Goal: Task Accomplishment & Management: Use online tool/utility

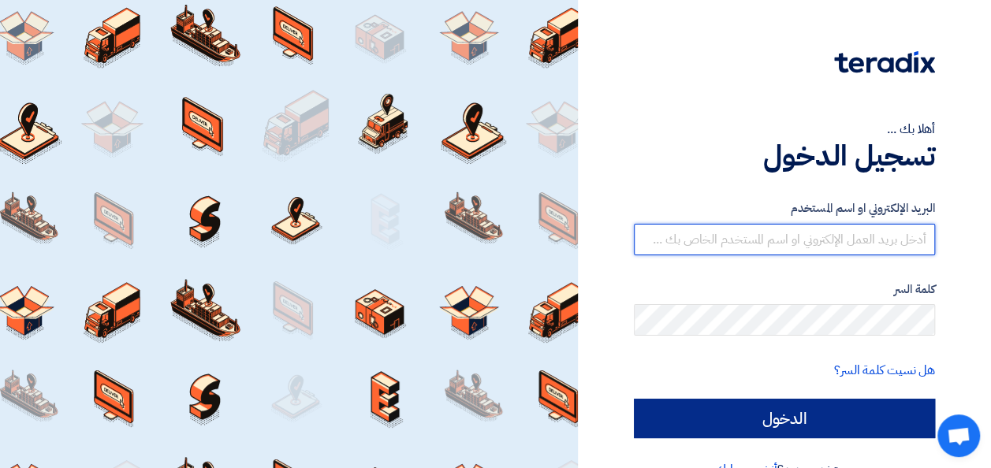
type input "[PERSON_NAME][EMAIL_ADDRESS][DOMAIN_NAME]"
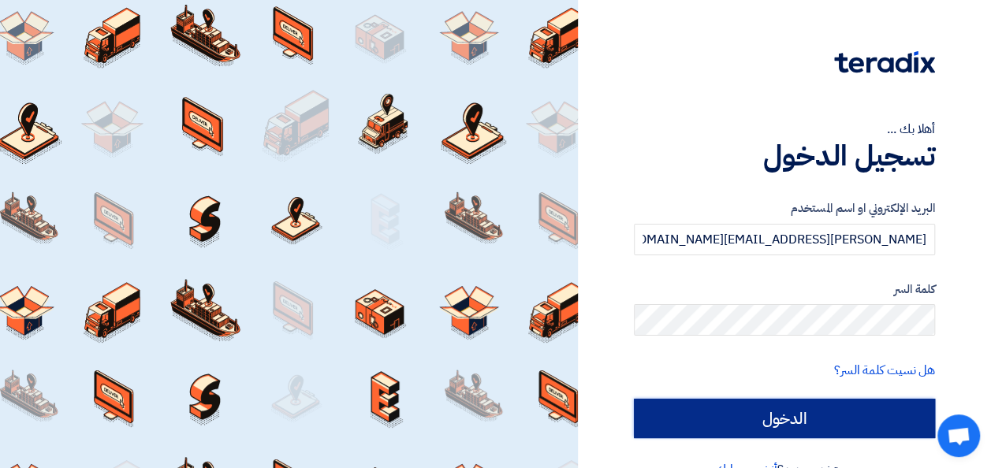
click at [771, 416] on input "الدخول" at bounding box center [784, 418] width 301 height 39
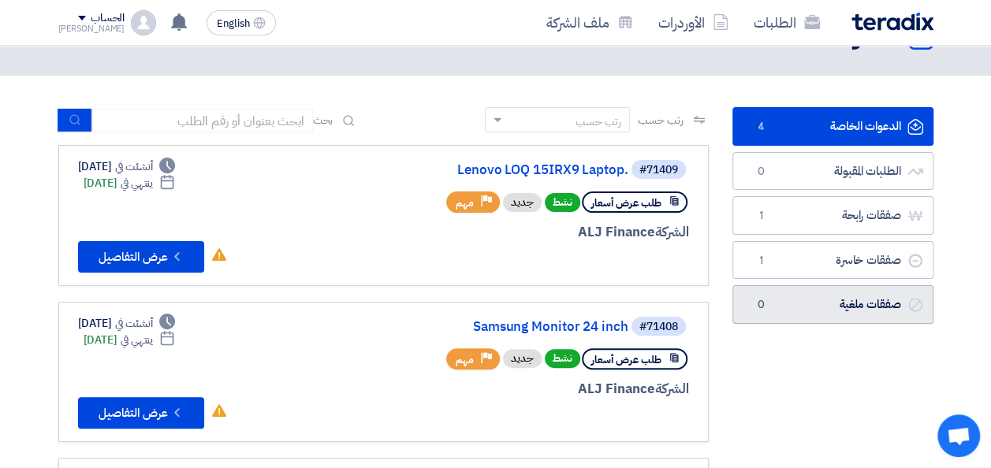
scroll to position [79, 0]
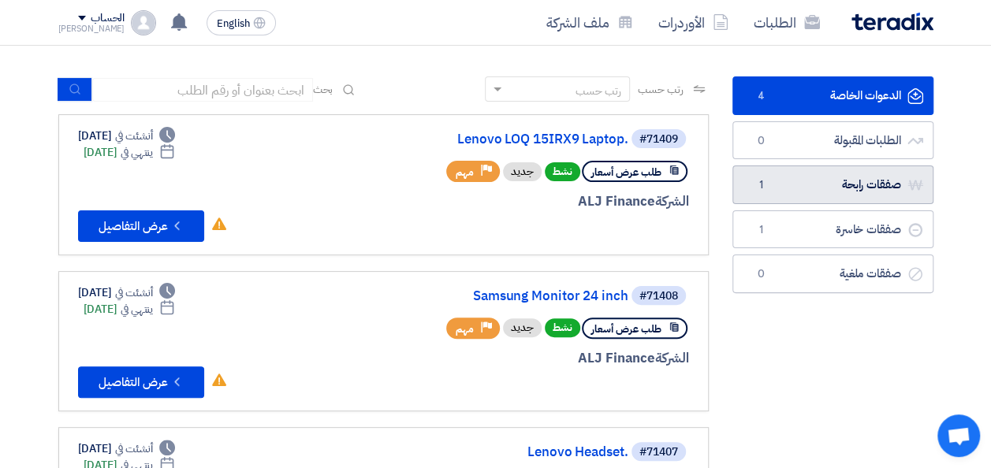
click at [794, 183] on link "صفقات رابحة صفقات رابحة 1" at bounding box center [832, 185] width 201 height 39
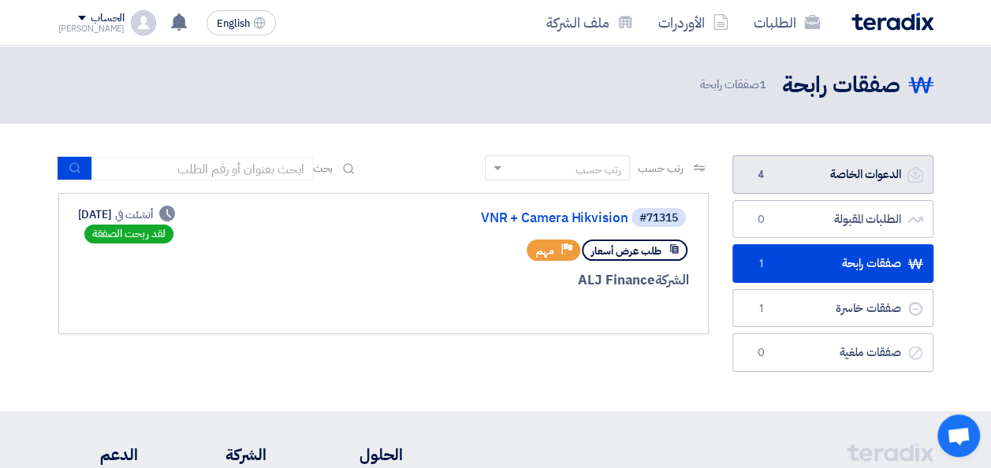
click at [810, 190] on link "الدعوات الخاصة الدعوات الخاصة 4" at bounding box center [832, 174] width 201 height 39
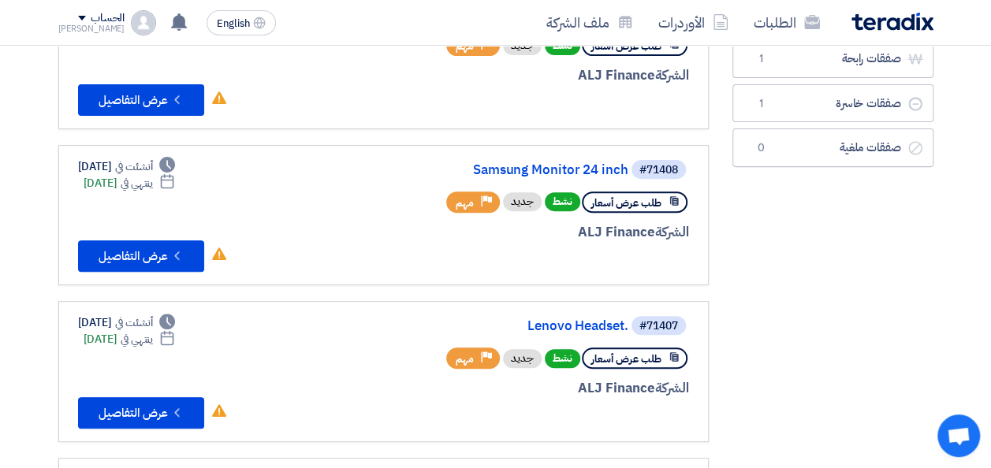
scroll to position [237, 0]
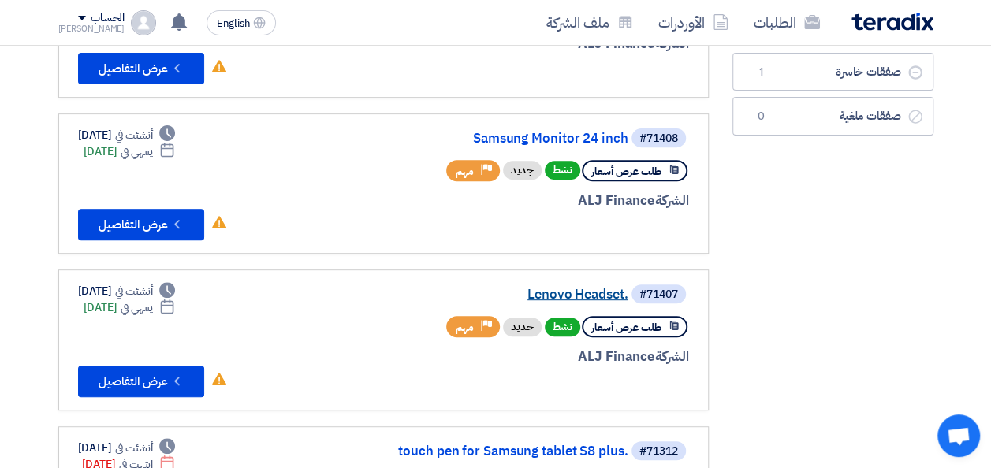
click at [598, 294] on link "Lenovo Headset." at bounding box center [470, 295] width 315 height 14
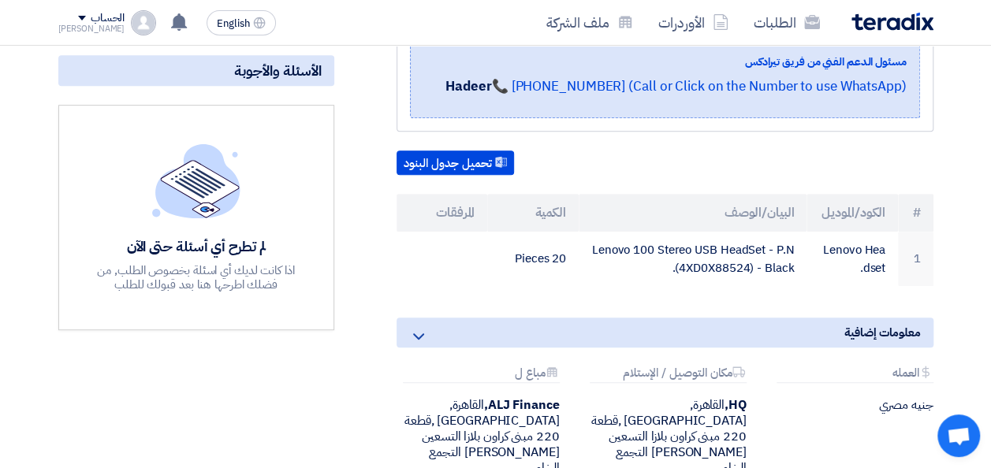
scroll to position [315, 0]
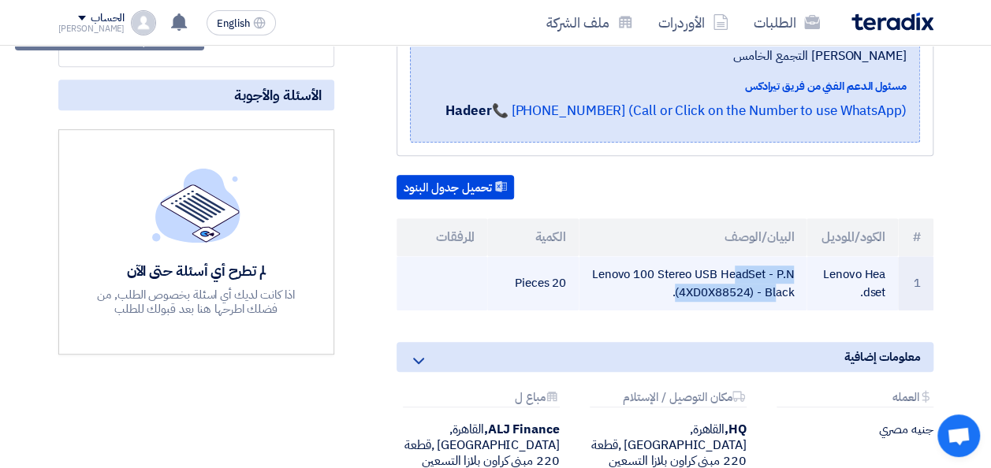
drag, startPoint x: 791, startPoint y: 273, endPoint x: 630, endPoint y: 253, distance: 162.8
click at [630, 256] on td "Lenovo 100 Stereo USB HeadSet - P.N (4XD0X88524) - Black." at bounding box center [693, 283] width 228 height 54
drag, startPoint x: 630, startPoint y: 253, endPoint x: 610, endPoint y: 253, distance: 19.7
click at [610, 256] on td "Lenovo 100 Stereo USB HeadSet - P.N (4XD0X88524) - Black." at bounding box center [693, 283] width 228 height 54
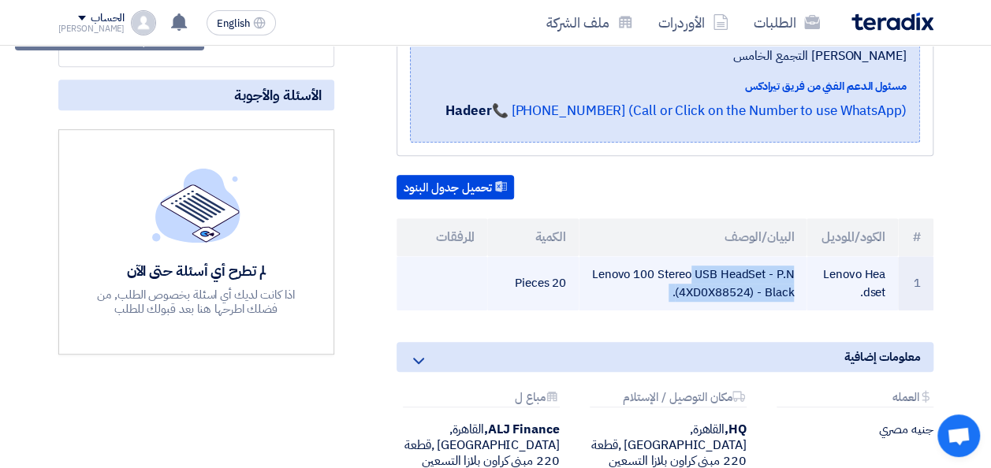
click at [610, 256] on td "Lenovo 100 Stereo USB HeadSet - P.N (4XD0X88524) - Black." at bounding box center [693, 283] width 228 height 54
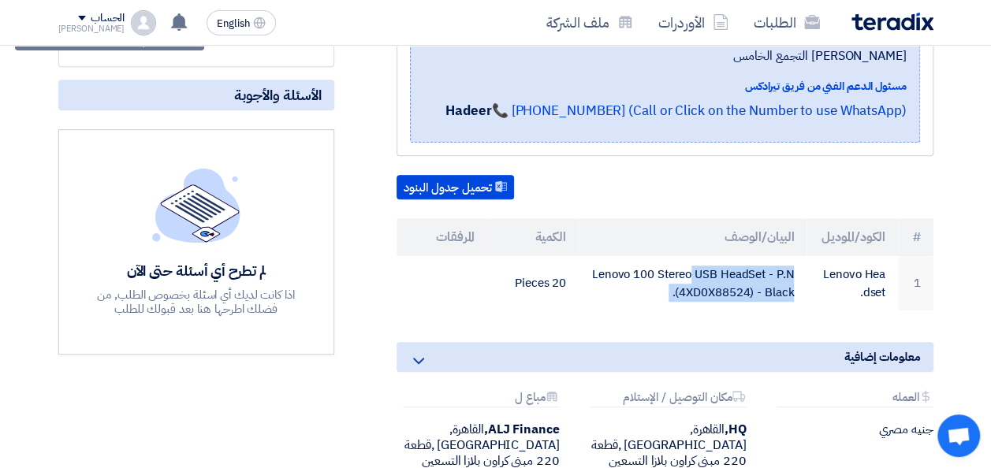
copy tr "Lenovo 100 Stereo USB HeadSet - P.N (4XD0X88524) - Black."
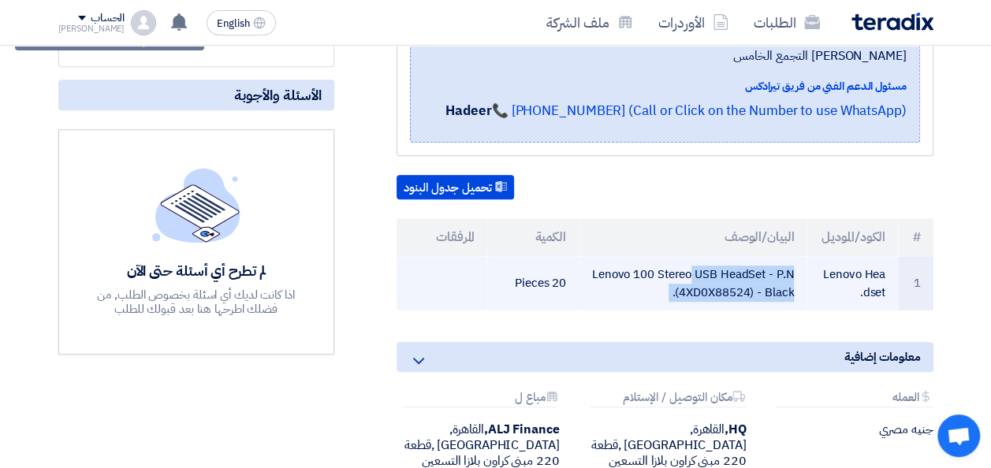
click at [616, 283] on td "Lenovo 100 Stereo USB HeadSet - P.N (4XD0X88524) - Black." at bounding box center [693, 283] width 228 height 54
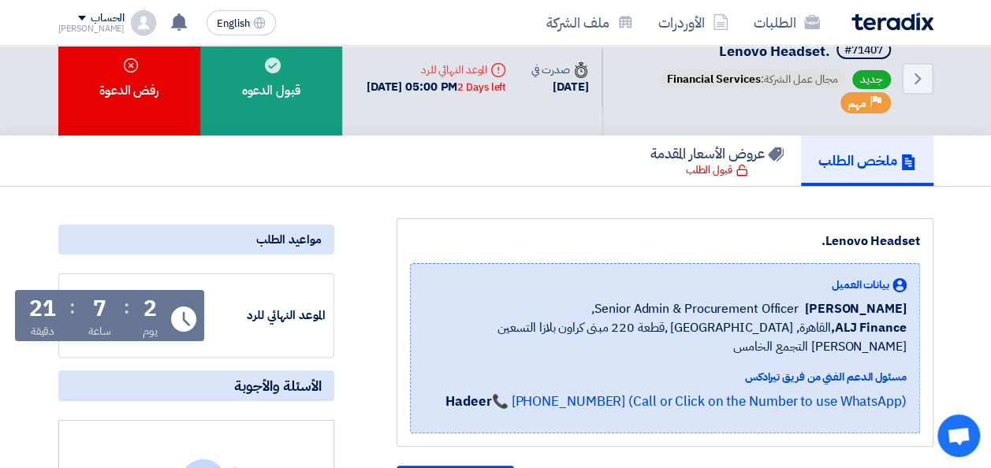
scroll to position [0, 0]
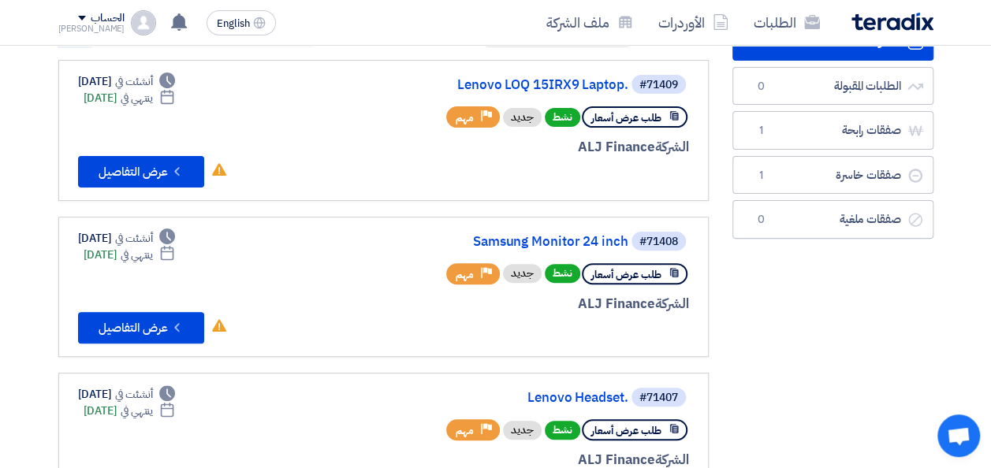
scroll to position [158, 0]
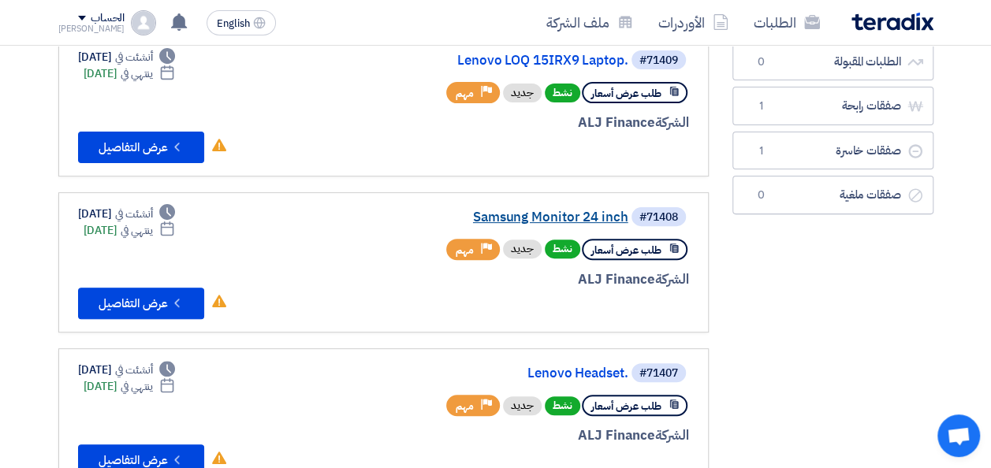
click at [624, 220] on div "#71408 Samsung Monitor 24 inch" at bounding box center [499, 217] width 379 height 22
copy div "Samsung Monitor 24 inch"
click at [488, 216] on link "Samsung Monitor 24 inch" at bounding box center [470, 217] width 315 height 14
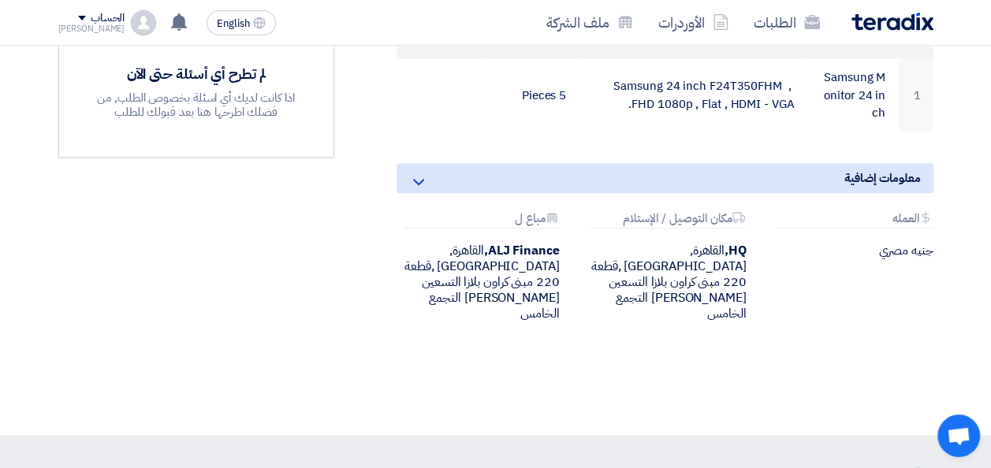
scroll to position [393, 0]
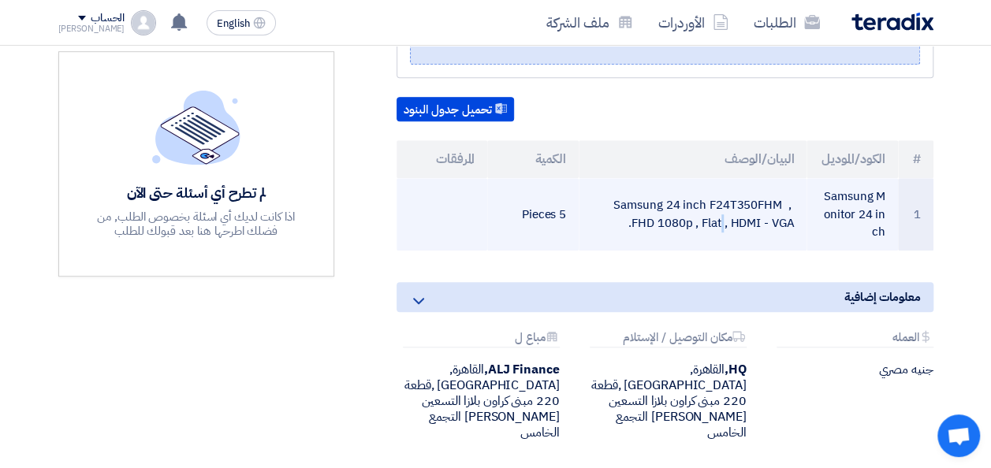
drag, startPoint x: 791, startPoint y: 201, endPoint x: 618, endPoint y: 184, distance: 174.3
click at [618, 184] on td "Samsung 24 inch F24T350FHM , FHD 1080p , Flat , HDMI - VGA." at bounding box center [693, 214] width 228 height 73
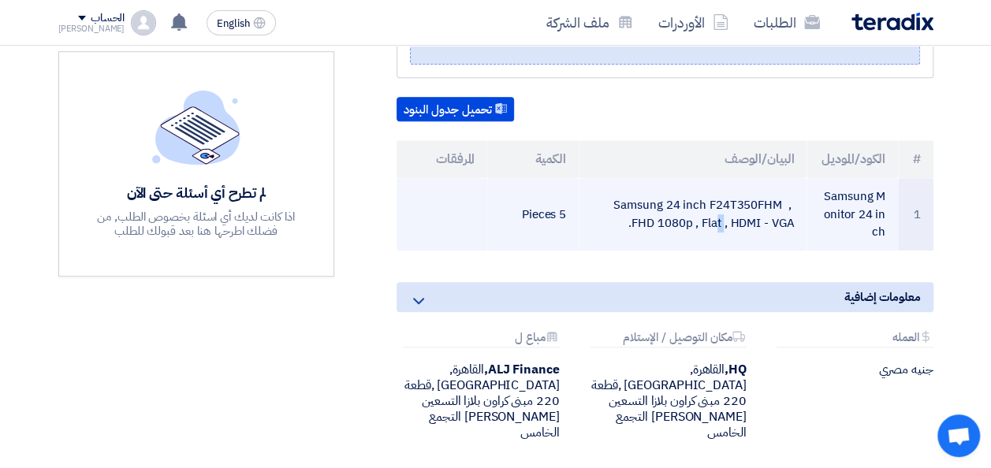
click at [618, 184] on td "Samsung 24 inch F24T350FHM , FHD 1080p , Flat , HDMI - VGA." at bounding box center [693, 214] width 228 height 73
click at [670, 202] on td "Samsung 24 inch F24T350FHM , FHD 1080p , Flat , HDMI - VGA." at bounding box center [693, 214] width 228 height 73
drag, startPoint x: 619, startPoint y: 182, endPoint x: 814, endPoint y: 206, distance: 196.2
click at [810, 206] on tr "1 Samsung Monitor 24 inch Samsung 24 inch F24T350FHM , FHD 1080p , Flat , HDMI …" at bounding box center [665, 214] width 537 height 73
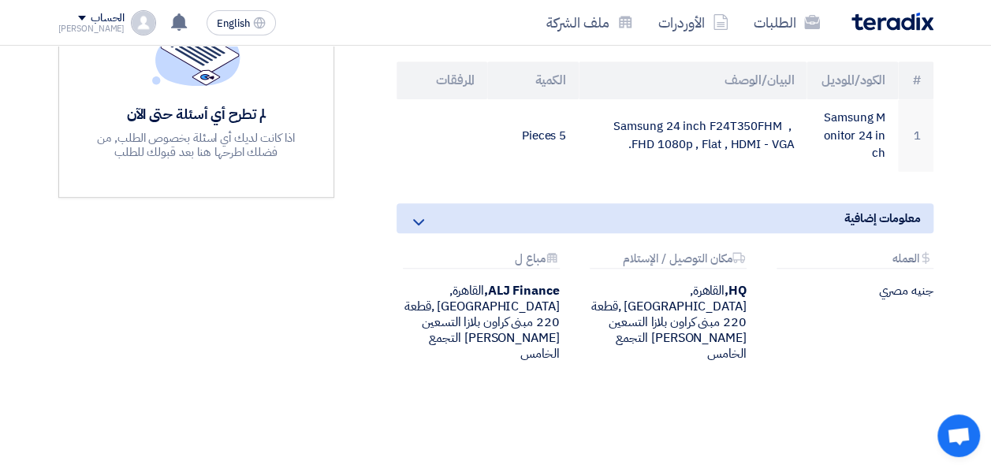
scroll to position [157, 0]
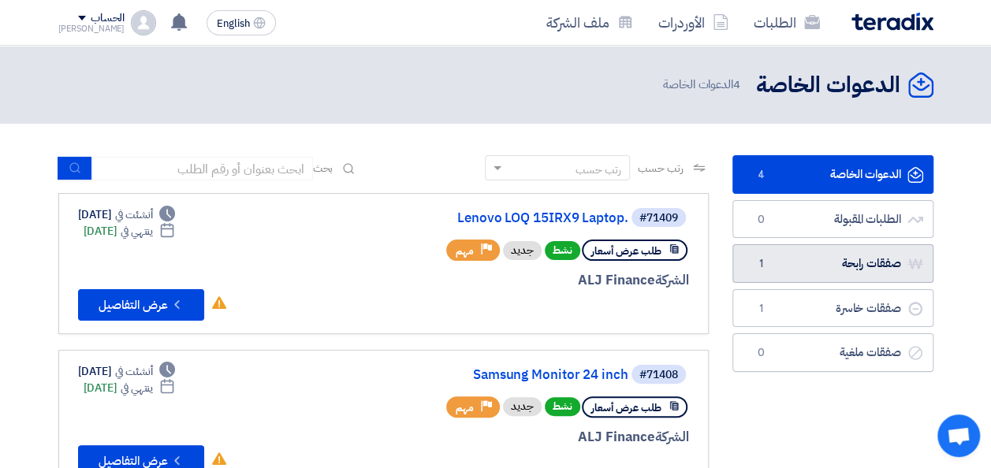
click at [810, 266] on link "صفقات رابحة صفقات رابحة 1" at bounding box center [832, 263] width 201 height 39
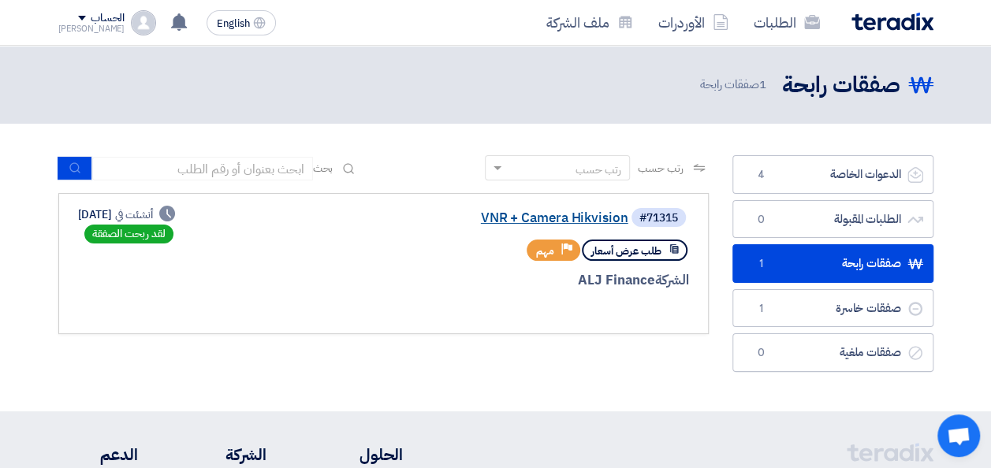
click at [512, 214] on link "VNR + Camera Hikvision" at bounding box center [470, 218] width 315 height 14
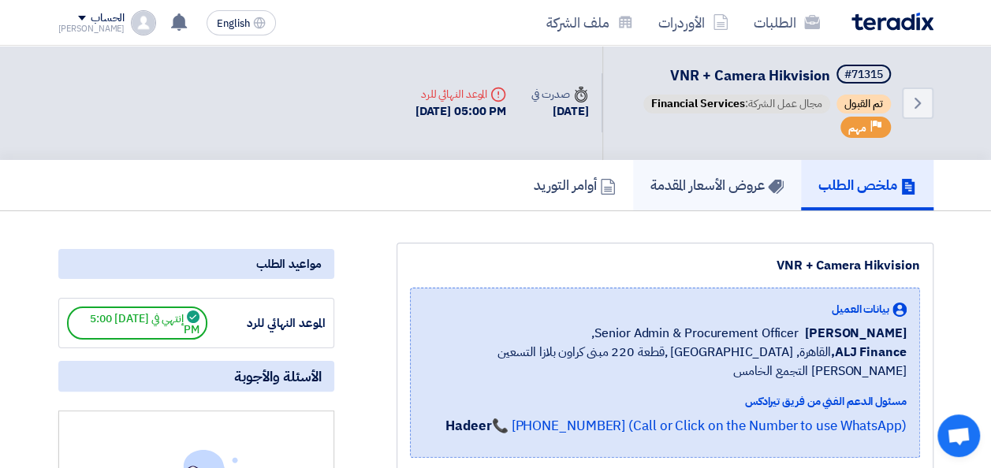
click at [695, 187] on h5 "عروض الأسعار المقدمة" at bounding box center [716, 185] width 133 height 18
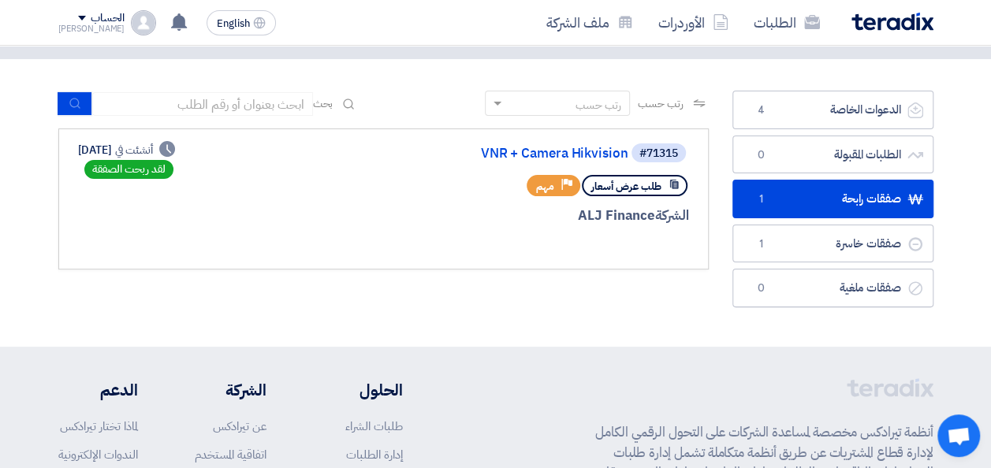
scroll to position [79, 0]
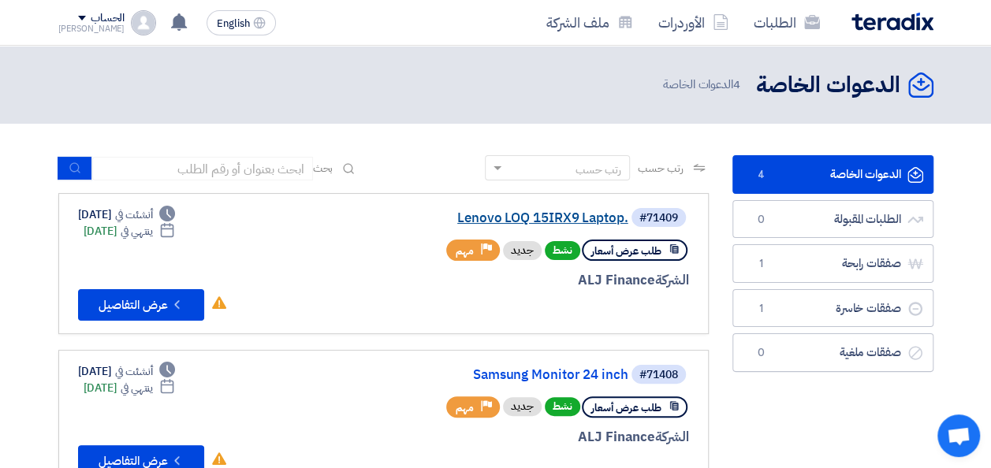
scroll to position [79, 0]
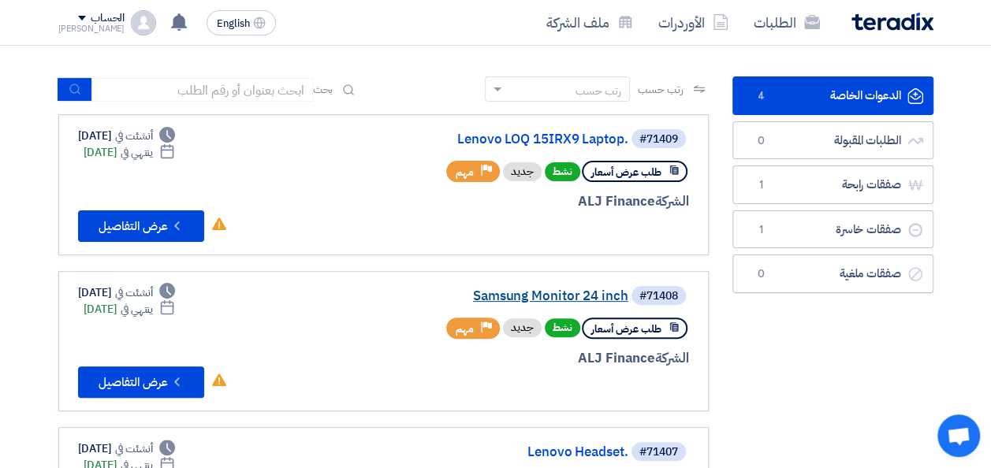
click at [485, 298] on link "Samsung Monitor 24 inch" at bounding box center [470, 296] width 315 height 14
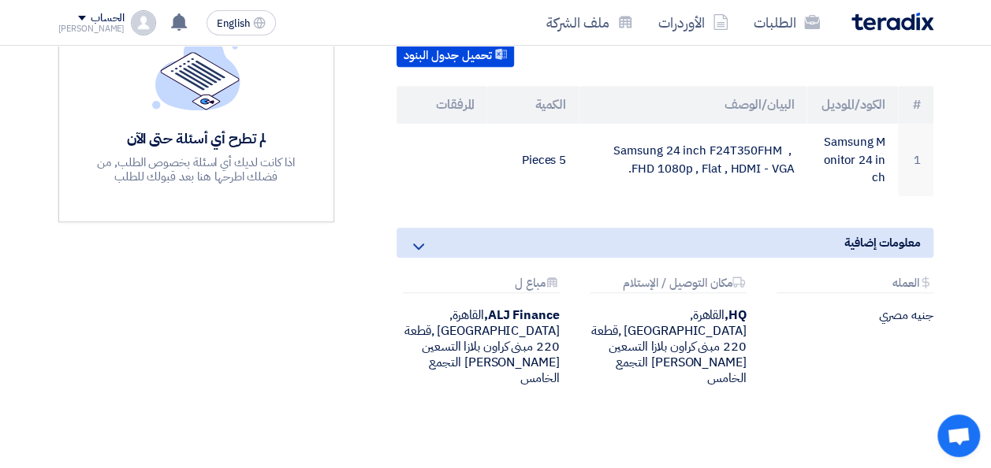
scroll to position [473, 0]
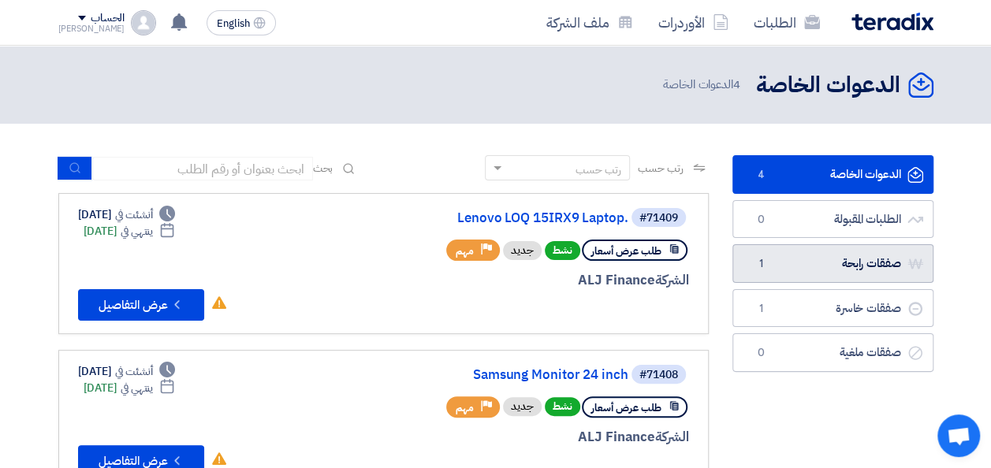
click at [799, 270] on link "صفقات رابحة صفقات رابحة 1" at bounding box center [832, 263] width 201 height 39
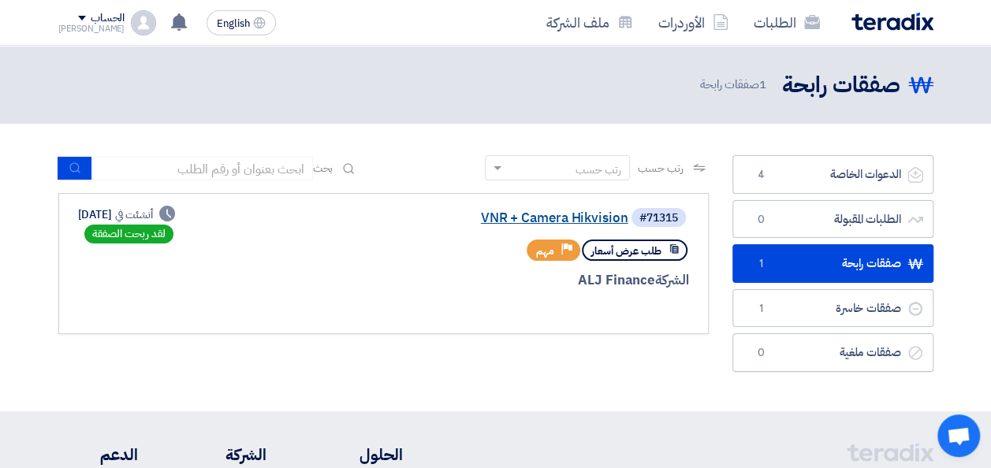
click at [555, 218] on link "VNR + Camera Hikvision" at bounding box center [470, 218] width 315 height 14
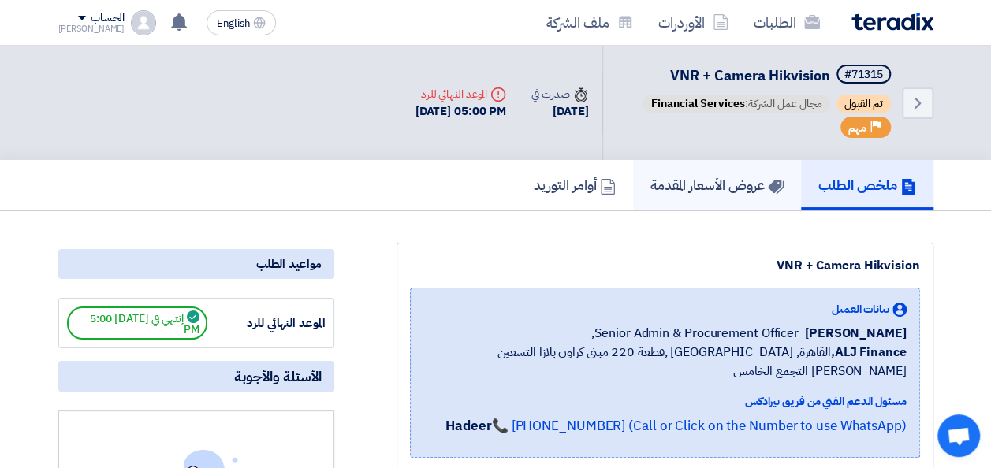
click at [687, 196] on link "عروض الأسعار المقدمة" at bounding box center [717, 185] width 168 height 50
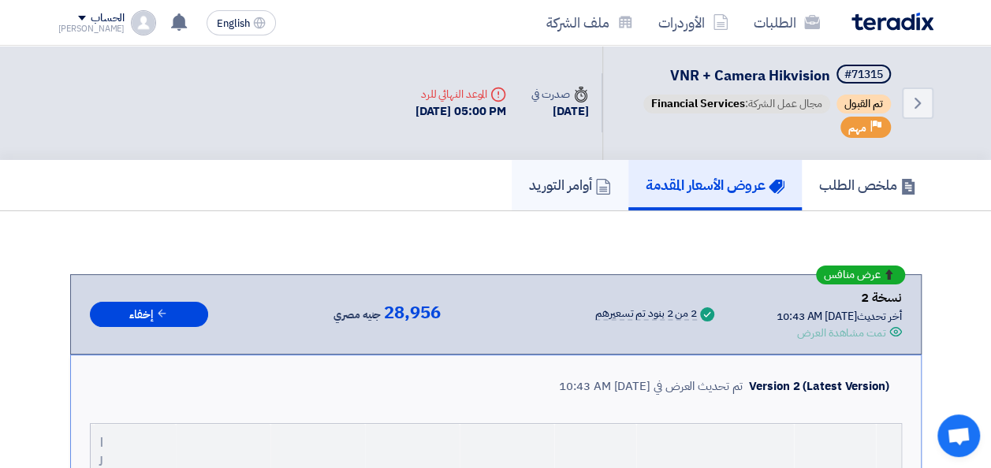
click at [539, 192] on h5 "أوامر التوريد" at bounding box center [570, 185] width 82 height 18
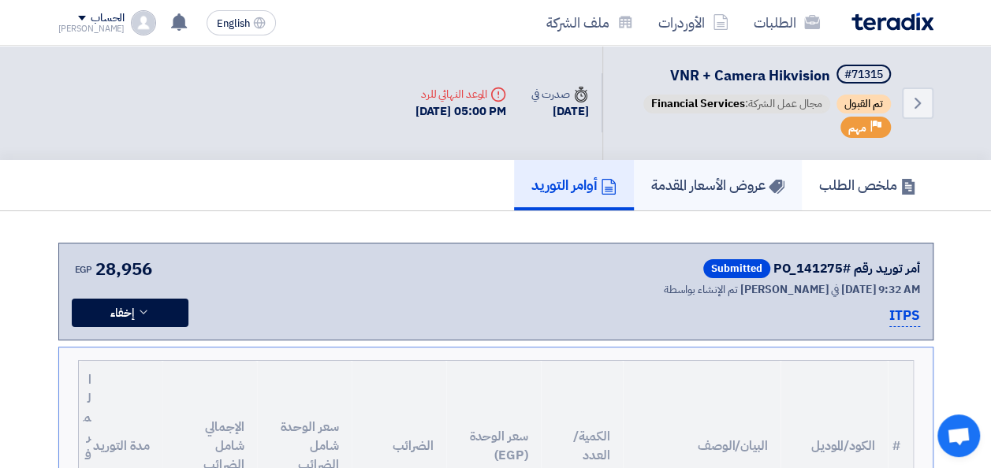
click at [699, 188] on h5 "عروض الأسعار المقدمة" at bounding box center [717, 185] width 133 height 18
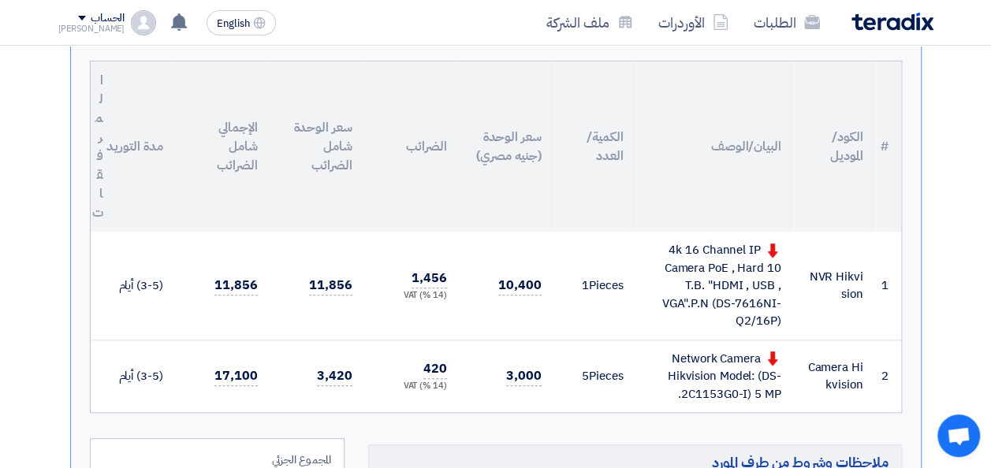
scroll to position [394, 0]
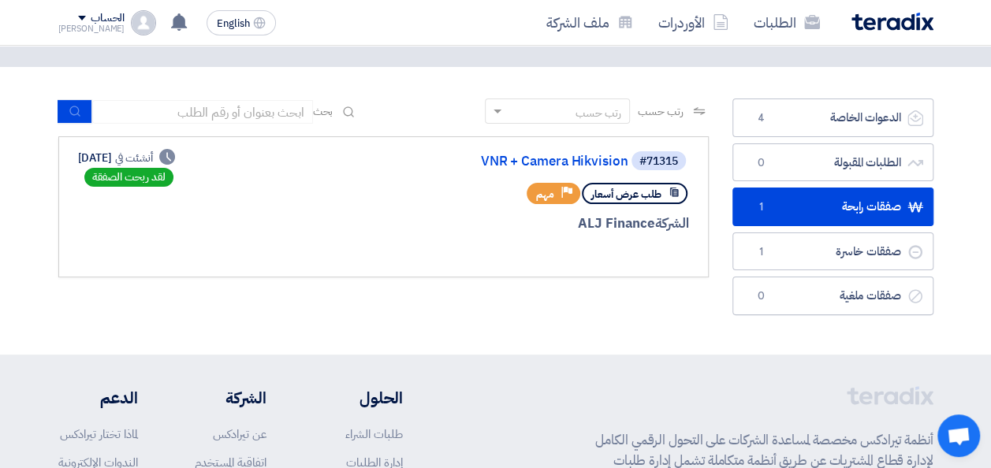
scroll to position [79, 0]
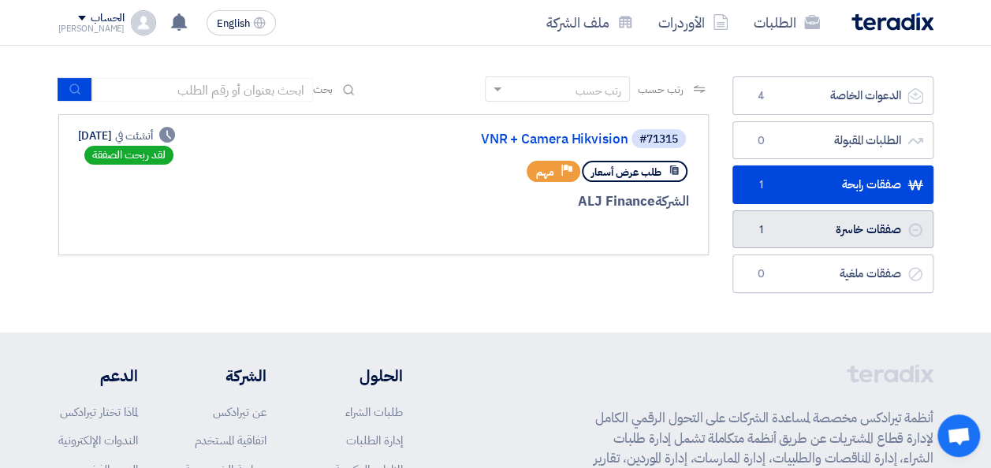
click at [810, 223] on link "صفقات خاسرة صفقات خاسرة 1" at bounding box center [832, 229] width 201 height 39
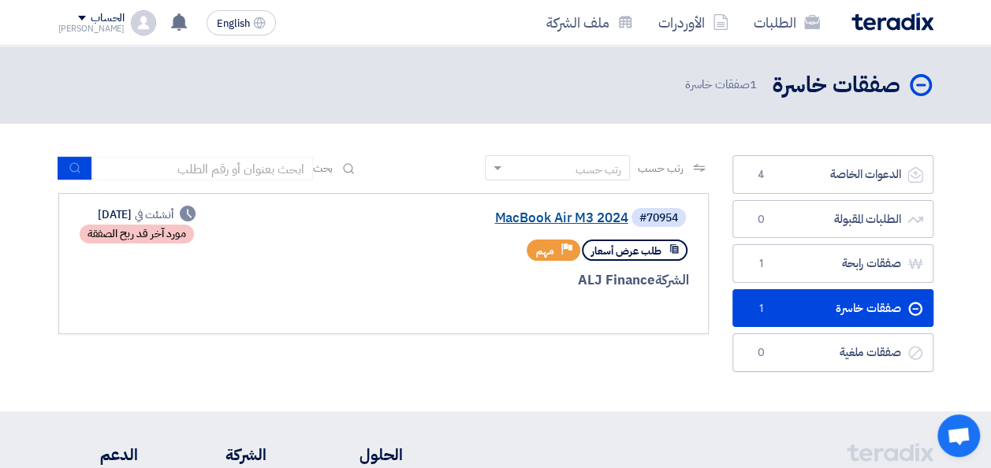
click at [582, 218] on link "MacBook Air M3 2024" at bounding box center [470, 218] width 315 height 14
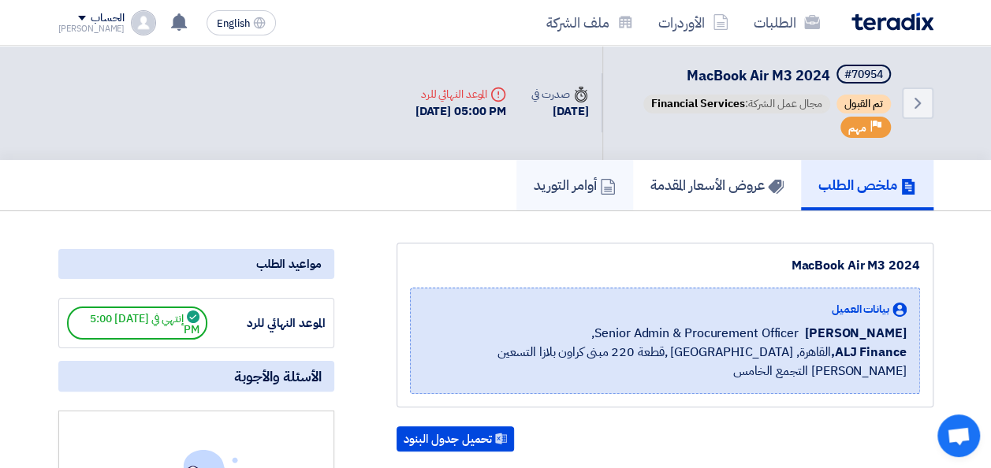
click at [579, 191] on h5 "أوامر التوريد" at bounding box center [575, 185] width 82 height 18
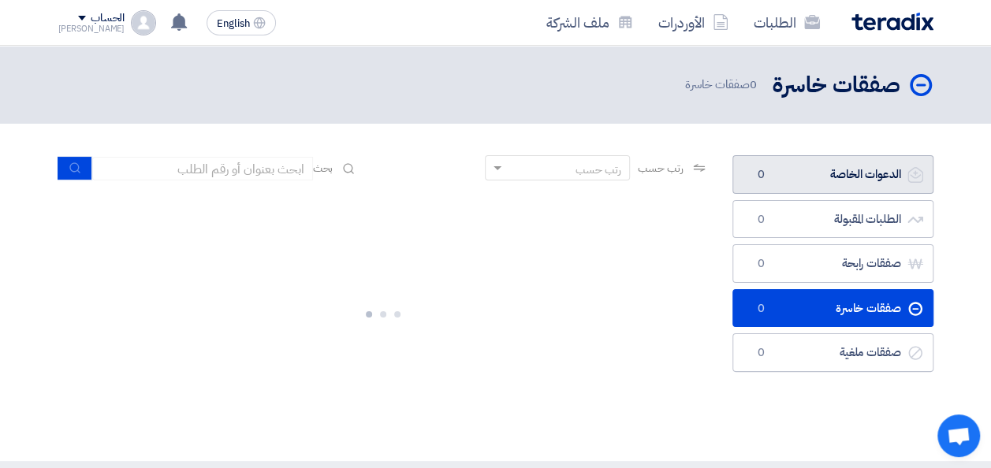
click at [810, 178] on link "الدعوات الخاصة الدعوات الخاصة 0" at bounding box center [832, 174] width 201 height 39
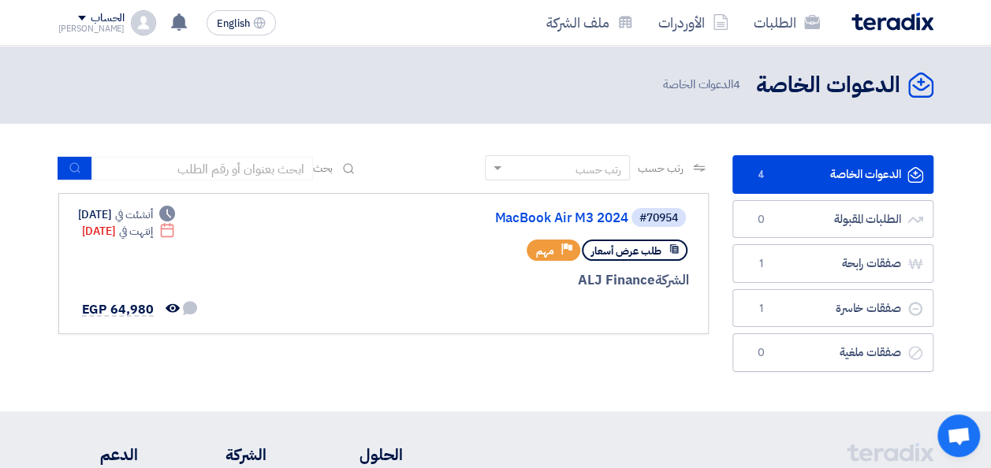
click at [810, 172] on link "الدعوات الخاصة الدعوات الخاصة 4" at bounding box center [832, 174] width 201 height 39
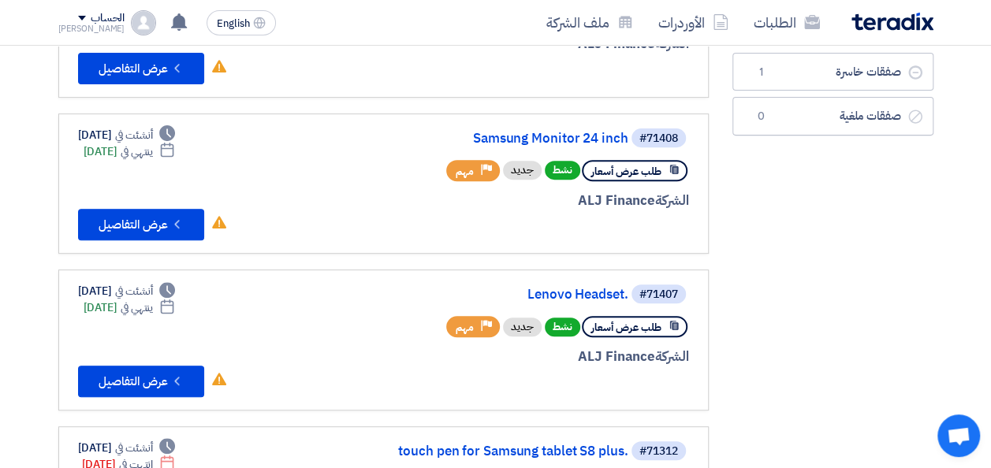
scroll to position [158, 0]
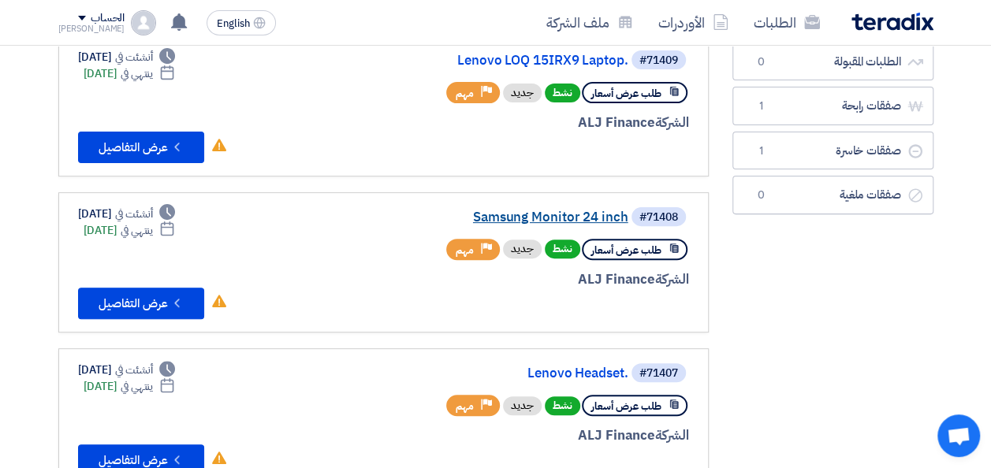
click at [546, 218] on link "Samsung Monitor 24 inch" at bounding box center [470, 217] width 315 height 14
